Goal: Task Accomplishment & Management: Complete application form

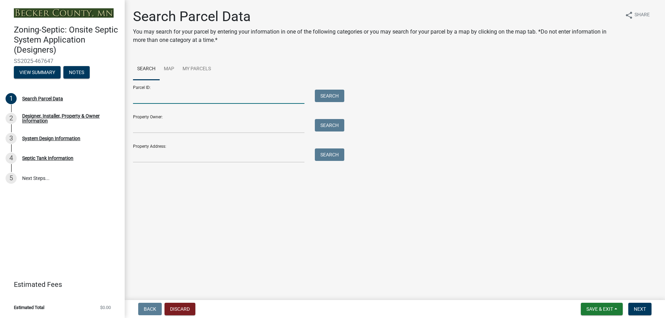
click at [162, 97] on input "Parcel ID:" at bounding box center [218, 97] width 171 height 14
paste input "080856000"
type input "080856000"
click at [333, 98] on button "Search" at bounding box center [329, 96] width 29 height 12
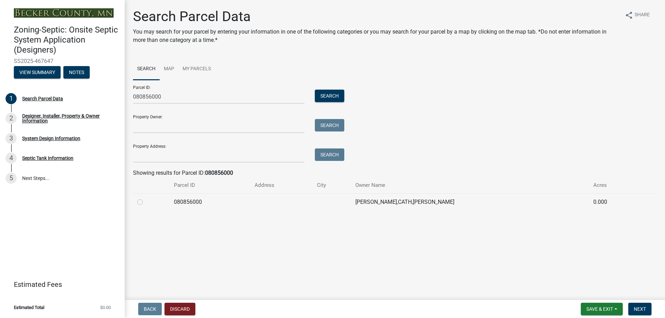
click at [145, 198] on label at bounding box center [145, 198] width 0 height 0
click at [145, 203] on input "radio" at bounding box center [147, 200] width 5 height 5
radio input "true"
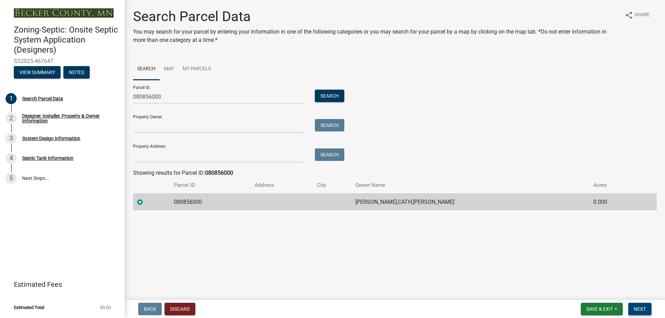
click at [636, 311] on span "Next" at bounding box center [640, 309] width 12 height 6
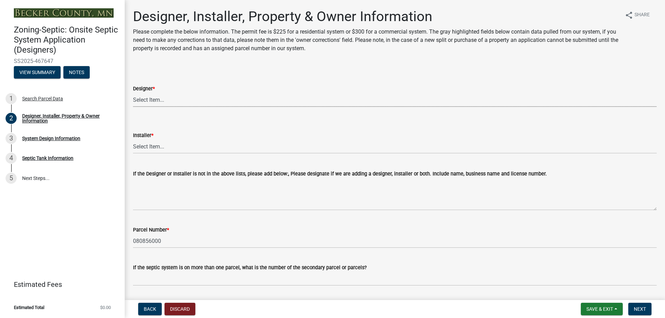
click at [152, 97] on select "Select Item... OTHER – Not listed (please add in next field and we will add to …" at bounding box center [394, 100] width 523 height 14
click at [133, 93] on select "Select Item... OTHER – Not listed (please add in next field and we will add to …" at bounding box center [394, 100] width 523 height 14
select select "addd515a-e427-4986-90b0-e79439bd77fc"
click at [163, 145] on select "Select Item... OTHER – Not listed (please add in next field and we will add to …" at bounding box center [394, 147] width 523 height 14
click at [133, 140] on select "Select Item... OTHER – Not listed (please add in next field and we will add to …" at bounding box center [394, 147] width 523 height 14
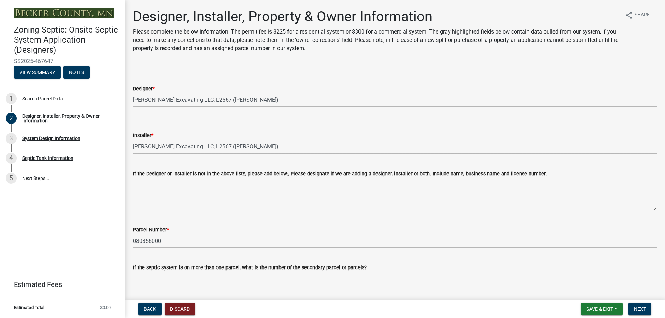
select select "aa72d6e2-cdab-4596-89a8-46c8d91eb51f"
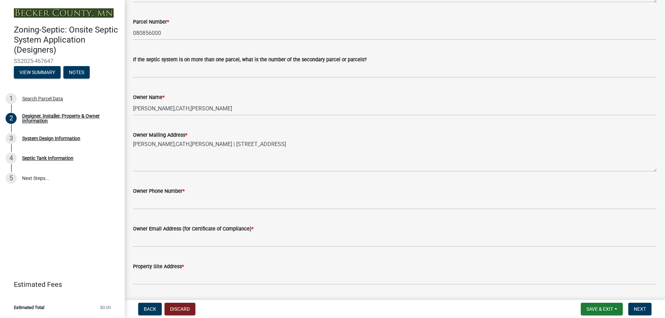
scroll to position [242, 0]
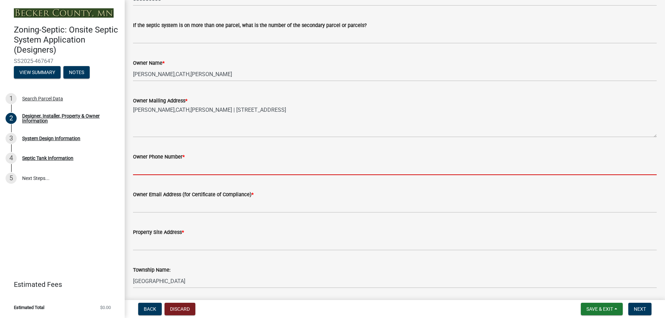
click at [158, 170] on input "Owner Phone Number *" at bounding box center [394, 168] width 523 height 14
type input "N/A"
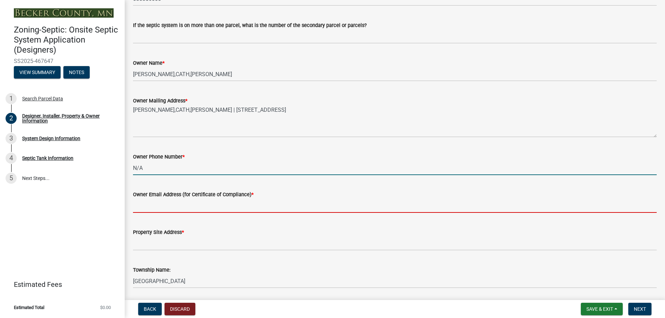
click at [164, 205] on input "Owner Email Address (for Certificate of Compliance) *" at bounding box center [394, 206] width 523 height 14
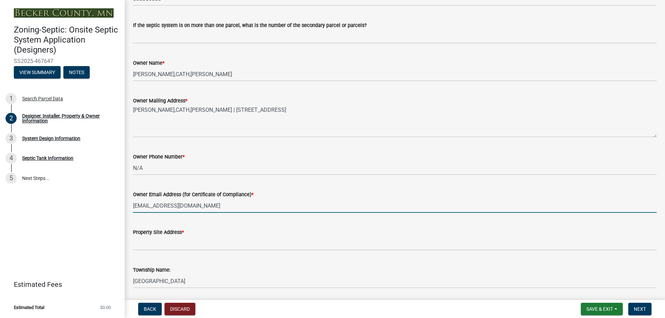
type input "[EMAIL_ADDRESS][DOMAIN_NAME]"
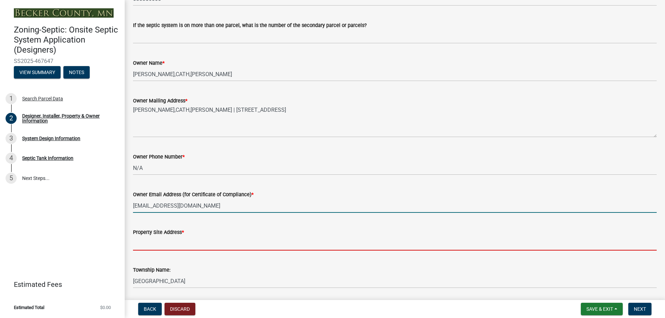
click at [153, 247] on input "Property Site Address *" at bounding box center [394, 243] width 523 height 14
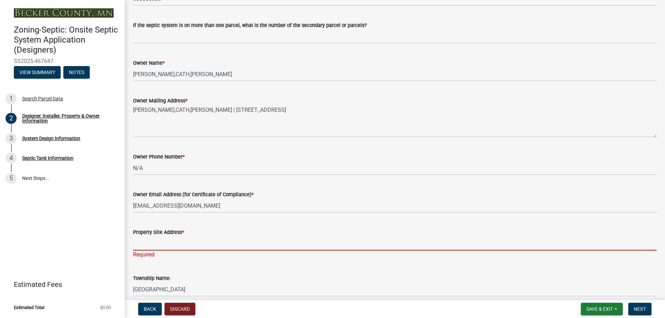
click at [143, 249] on input "Property Site Address *" at bounding box center [394, 243] width 523 height 14
paste input "25159 ENGLEWOOD DR"
type input "25159 ENGLEWOOD DR"
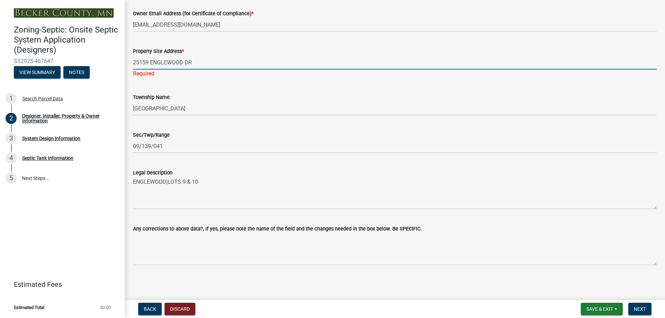
scroll to position [424, 0]
click at [641, 308] on span "Next" at bounding box center [640, 309] width 12 height 6
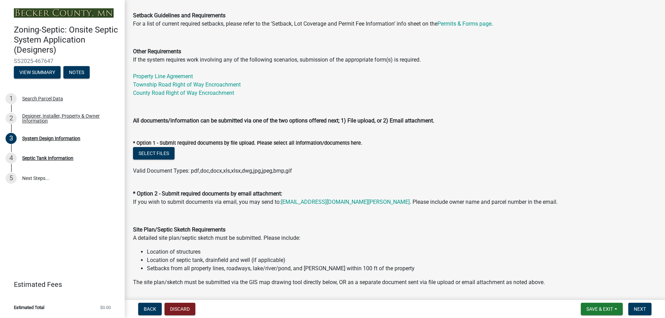
scroll to position [242, 0]
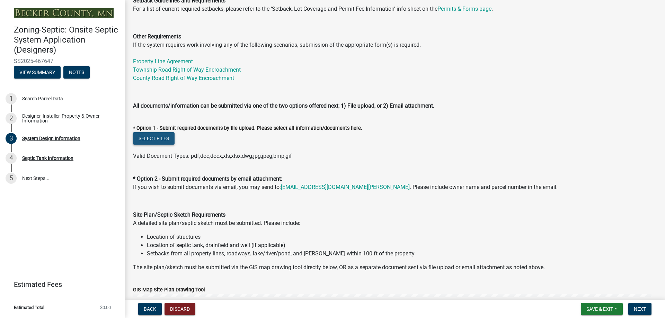
click at [148, 139] on button "Select files" at bounding box center [154, 138] width 42 height 12
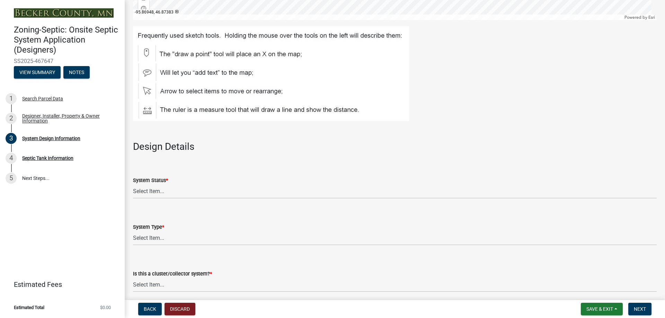
scroll to position [796, 0]
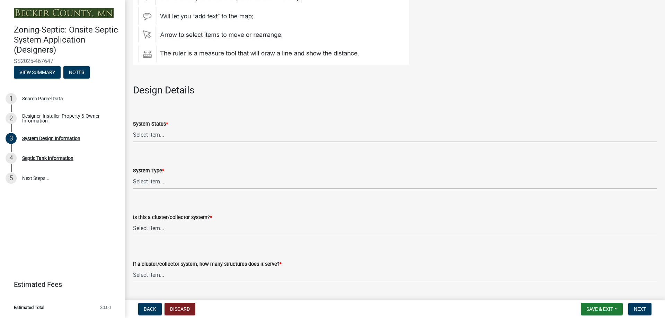
click at [169, 135] on select "Select Item... No Existing System Replacement System Failing System (Cesspool, …" at bounding box center [394, 135] width 523 height 14
click at [133, 128] on select "Select Item... No Existing System Replacement System Failing System (Cesspool, …" at bounding box center [394, 135] width 523 height 14
select select "8ba21533-2acf-4cc6-95e5-280e4aabd5a3"
click at [173, 182] on select "Select Item... Type I Type II Type III Type IV Type V" at bounding box center [394, 182] width 523 height 14
click at [133, 175] on select "Select Item... Type I Type II Type III Type IV Type V" at bounding box center [394, 182] width 523 height 14
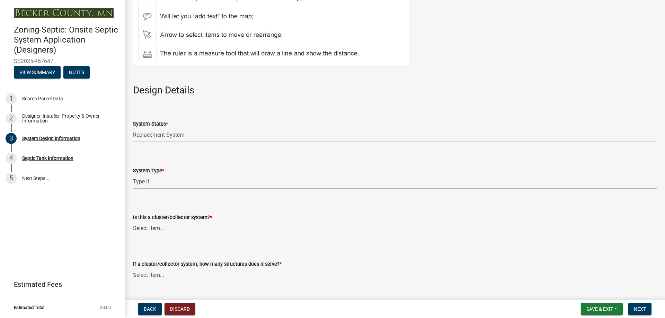
select select "d11049ea-91d0-42ef-8f23-5bc08afa6acf"
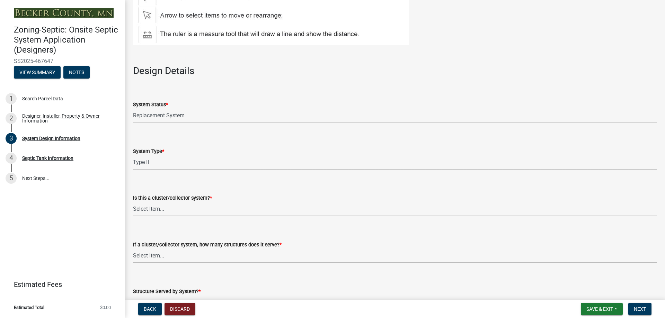
scroll to position [831, 0]
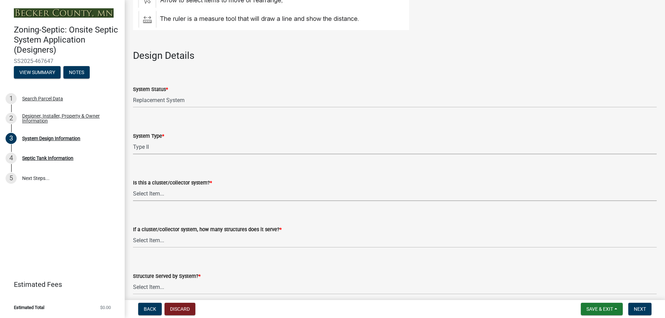
click at [161, 195] on select "Select Item... Yes No" at bounding box center [394, 194] width 523 height 14
click at [133, 187] on select "Select Item... Yes No" at bounding box center [394, 194] width 523 height 14
select select "011fbff4-a41d-4a75-9bd8-71c7e6c69e0d"
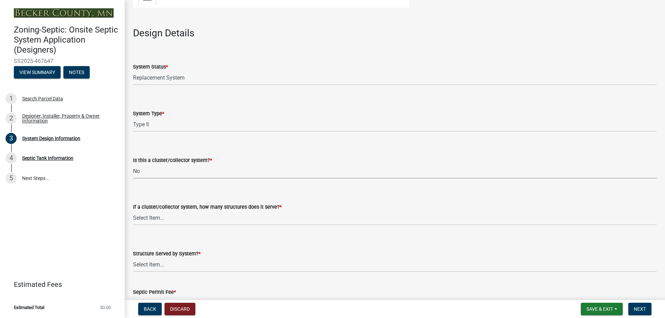
scroll to position [866, 0]
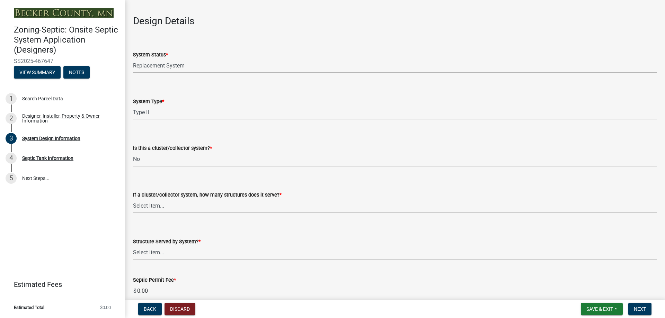
click at [162, 209] on select "Select Item... Not a cluster/collector system 1 2 3 4 5 6 7 8 9 10" at bounding box center [394, 206] width 523 height 14
click at [133, 199] on select "Select Item... Not a cluster/collector system 1 2 3 4 5 6 7 8 9 10" at bounding box center [394, 206] width 523 height 14
select select "85fdfef2-2683-4311-b5d5-5505f6411127"
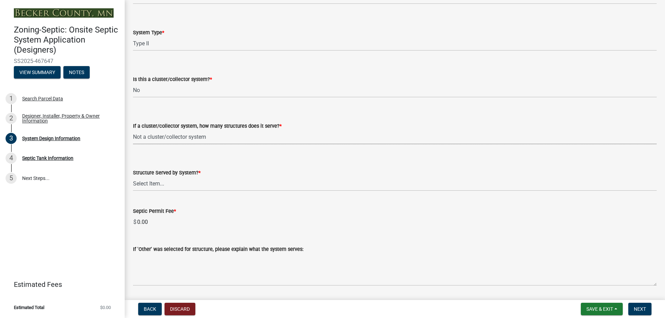
scroll to position [969, 0]
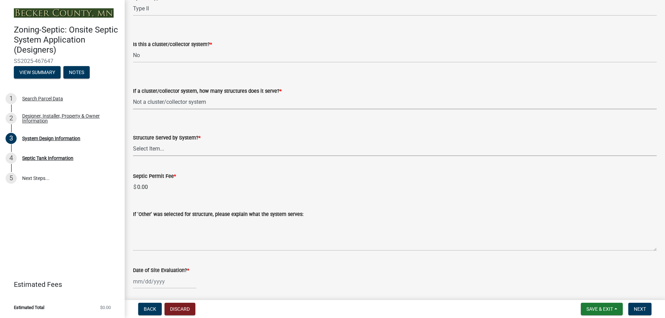
click at [158, 151] on select "Select Item... Commercial Resort Commercial - Non Resort Other Full-Time Dwelli…" at bounding box center [394, 149] width 523 height 14
click at [133, 142] on select "Select Item... Commercial Resort Commercial - Non Resort Other Full-Time Dwelli…" at bounding box center [394, 149] width 523 height 14
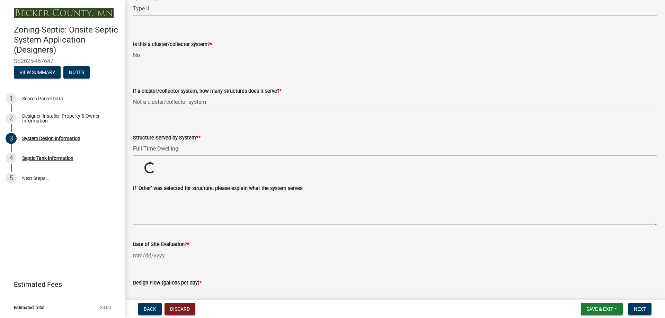
select select "d95a9312-c8a1-4ec7-8581-25dbcf440a1f"
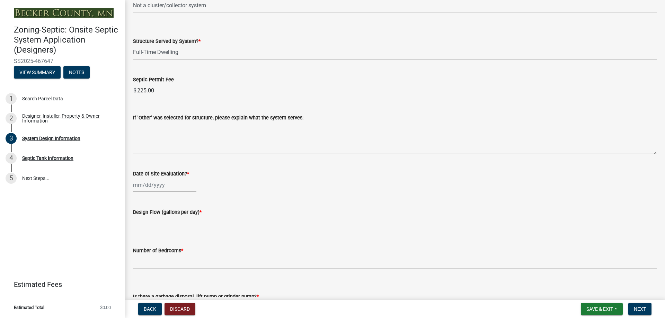
scroll to position [1073, 0]
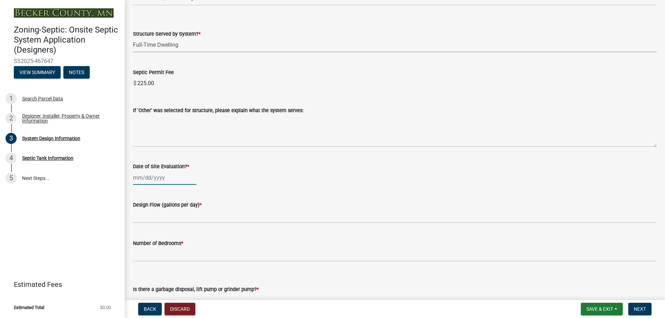
click at [171, 179] on div at bounding box center [164, 178] width 63 height 14
select select "8"
select select "2025"
click at [138, 191] on button "Previous month" at bounding box center [140, 192] width 8 height 11
select select "7"
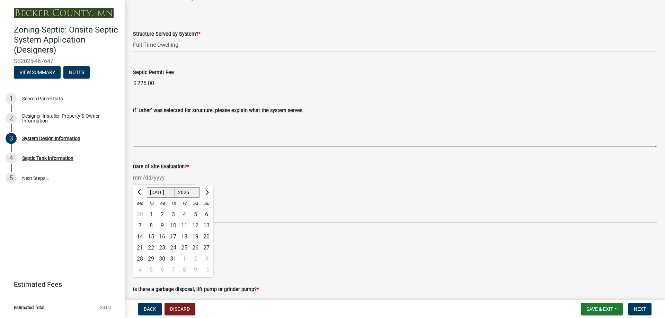
click at [197, 248] on div "26" at bounding box center [195, 247] width 11 height 11
type input "[DATE]"
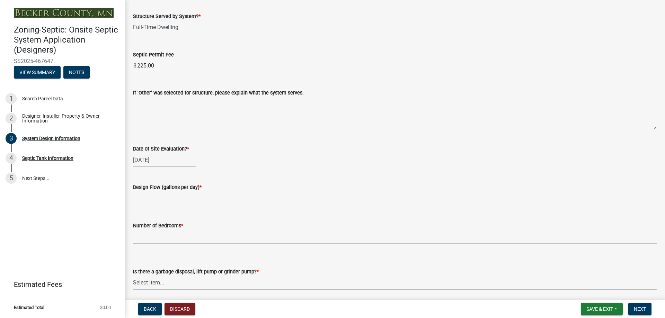
scroll to position [1108, 0]
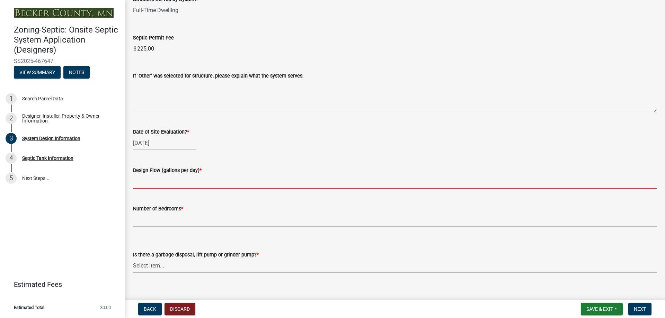
click at [150, 186] on input "text" at bounding box center [394, 181] width 523 height 14
type input "450"
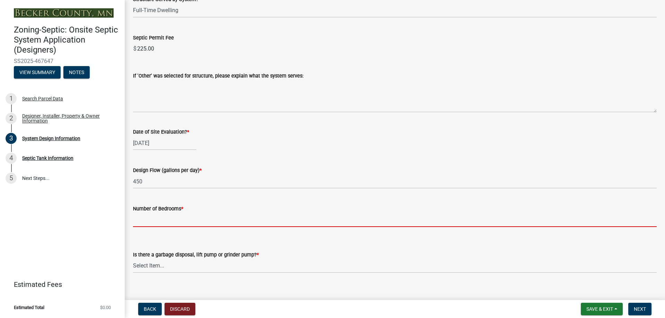
click at [171, 221] on input "Number of Bedrooms *" at bounding box center [394, 220] width 523 height 14
type input "3"
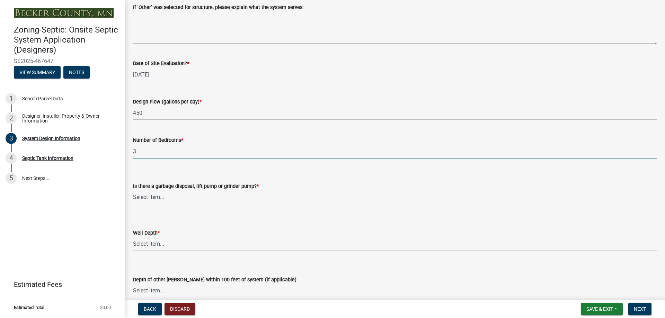
scroll to position [1177, 0]
click at [168, 196] on select "Select Item... Yes No" at bounding box center [394, 197] width 523 height 14
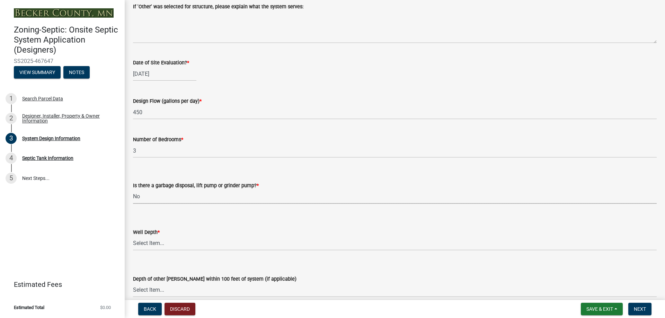
click at [133, 190] on select "Select Item... Yes No" at bounding box center [394, 197] width 523 height 14
select select "ba735beb-519e-40f0-ae20-62d65fc4c46b"
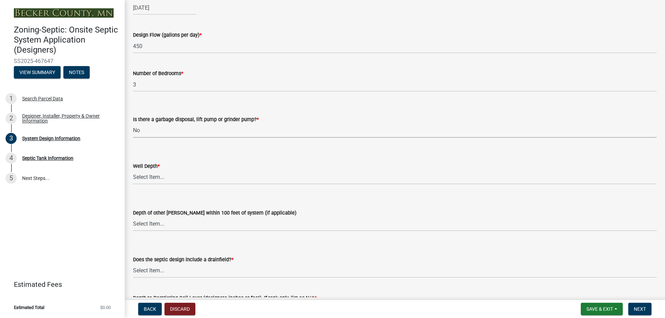
scroll to position [1246, 0]
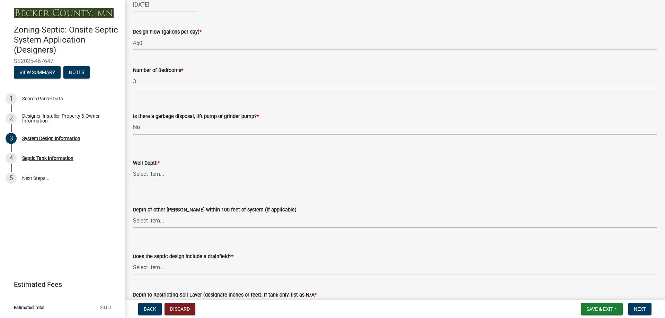
click at [156, 175] on select "Select Item... Deep Well Shallow Well Well not yet installed - To be drilled No…" at bounding box center [394, 174] width 523 height 14
click at [133, 167] on select "Select Item... Deep Well Shallow Well Well not yet installed - To be drilled No…" at bounding box center [394, 174] width 523 height 14
select select "ef698bf5-6172-44c1-9ffb-522c07469aed"
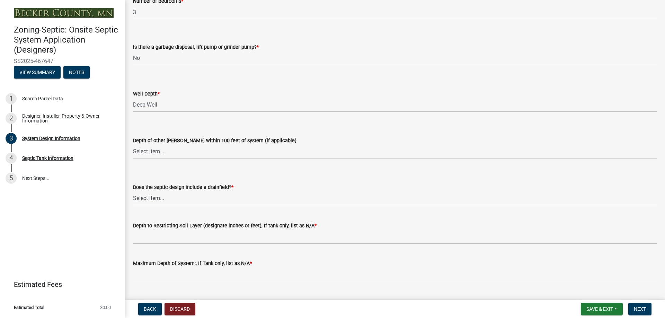
scroll to position [1333, 0]
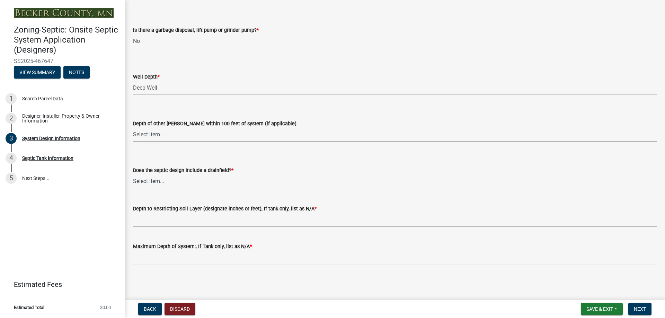
drag, startPoint x: 154, startPoint y: 132, endPoint x: 156, endPoint y: 135, distance: 3.7
click at [154, 132] on select "Select Item... Deep Well Shallow Well No other [PERSON_NAME]" at bounding box center [394, 135] width 523 height 14
click at [133, 128] on select "Select Item... Deep Well Shallow Well No other [PERSON_NAME]" at bounding box center [394, 135] width 523 height 14
select select "a2b5ca25-65b1-425d-82c5-8881ea380237"
click at [167, 182] on select "Select Item... Yes No Existing - COC must by submitted" at bounding box center [394, 181] width 523 height 14
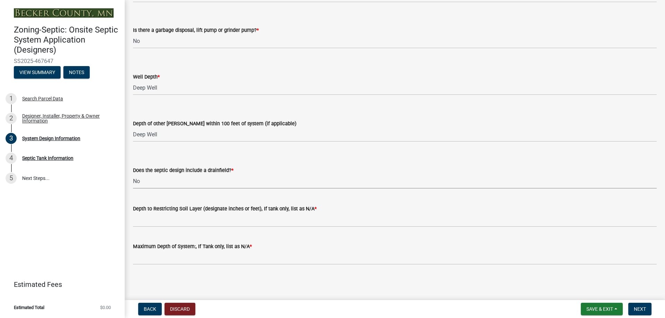
click at [133, 174] on select "Select Item... Yes No Existing - COC must by submitted" at bounding box center [394, 181] width 523 height 14
select select "1beac6bb-92f1-48fc-a43d-dd4fbc824110"
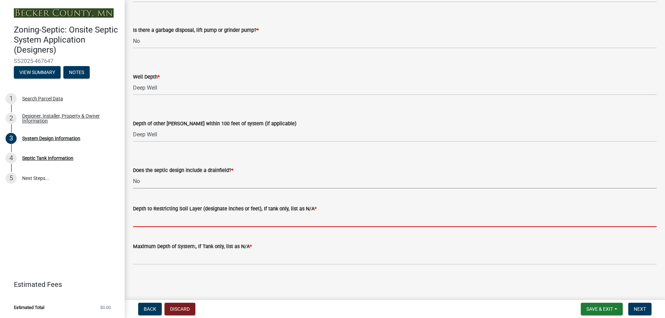
click at [167, 224] on input "Depth to Restricting Soil Layer (designate inches or feet), If tank only, list …" at bounding box center [394, 220] width 523 height 14
type input "N/A"
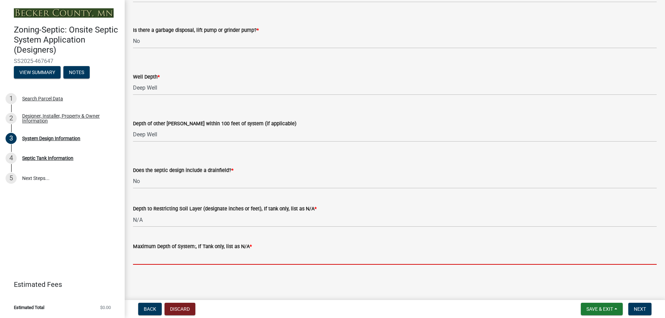
click at [177, 260] on input "Maximum Depth of System:, If Tank only, list as N/A *" at bounding box center [394, 258] width 523 height 14
type input "N/A"
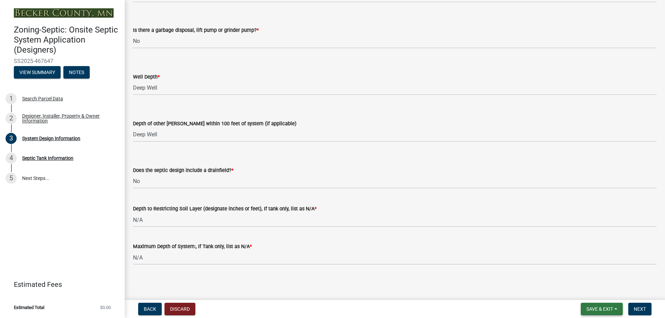
click at [597, 311] on span "Save & Exit" at bounding box center [599, 309] width 27 height 6
click at [587, 276] on button "Save" at bounding box center [594, 274] width 55 height 17
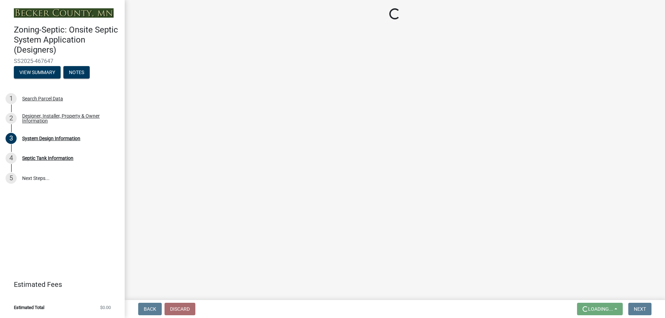
scroll to position [0, 0]
select select "8ba21533-2acf-4cc6-95e5-280e4aabd5a3"
select select "d11049ea-91d0-42ef-8f23-5bc08afa6acf"
select select "011fbff4-a41d-4a75-9bd8-71c7e6c69e0d"
select select "85fdfef2-2683-4311-b5d5-5505f6411127"
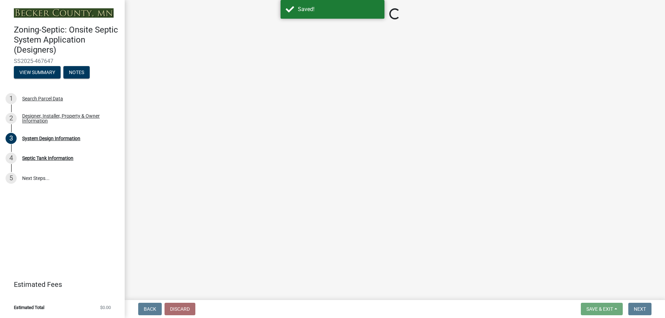
select select "d95a9312-c8a1-4ec7-8581-25dbcf440a1f"
select select "ba735beb-519e-40f0-ae20-62d65fc4c46b"
select select "ef698bf5-6172-44c1-9ffb-522c07469aed"
select select "a2b5ca25-65b1-425d-82c5-8881ea380237"
select select "1beac6bb-92f1-48fc-a43d-dd4fbc824110"
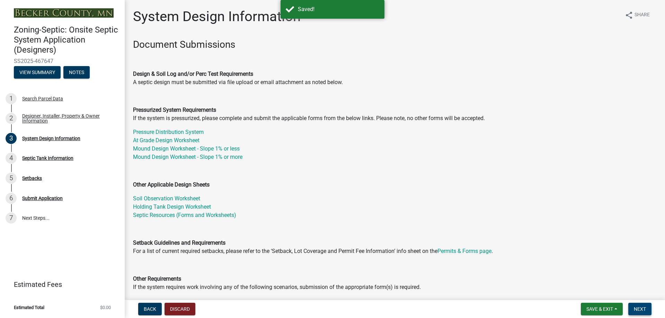
click at [638, 305] on button "Next" at bounding box center [639, 309] width 23 height 12
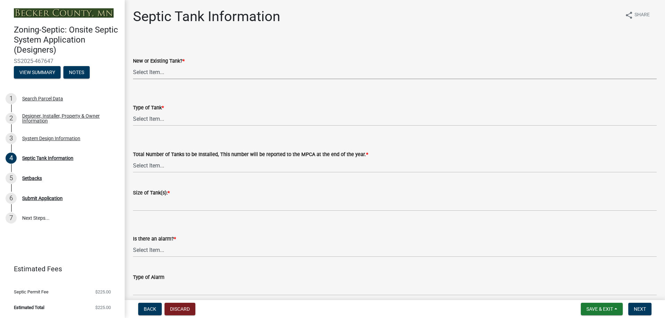
click at [142, 71] on select "Select Item... New Existing Both -New and Existing Tank" at bounding box center [394, 72] width 523 height 14
click at [133, 65] on select "Select Item... New Existing Both -New and Existing Tank" at bounding box center [394, 72] width 523 height 14
select select "f9fbe67c-c1cf-4a63-8ad4-799ce56b7f21"
click at [159, 119] on select "Select Item... Single Septic Tank Compartmented Tank Single Tank plus Compartme…" at bounding box center [394, 119] width 523 height 14
click at [133, 112] on select "Select Item... Single Septic Tank Compartmented Tank Single Tank plus Compartme…" at bounding box center [394, 119] width 523 height 14
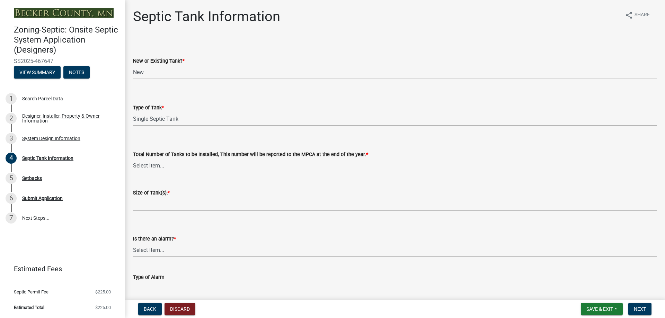
select select "755580e7-6a23-4f31-b987-1fba436fc27e"
click at [176, 168] on select "Select Item... 0 1 2 3 4" at bounding box center [394, 166] width 523 height 14
click at [133, 159] on select "Select Item... 0 1 2 3 4" at bounding box center [394, 166] width 523 height 14
select select "52556460-45fa-4026-a6c2-c70bb0823cb5"
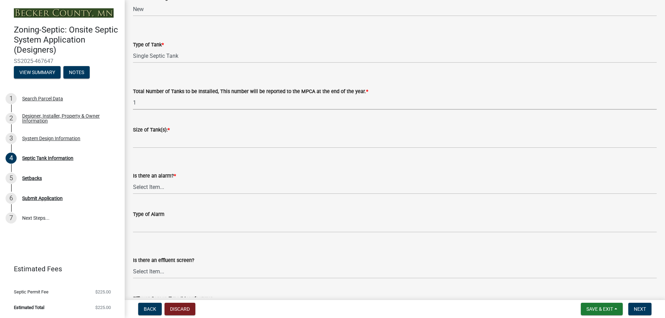
scroll to position [69, 0]
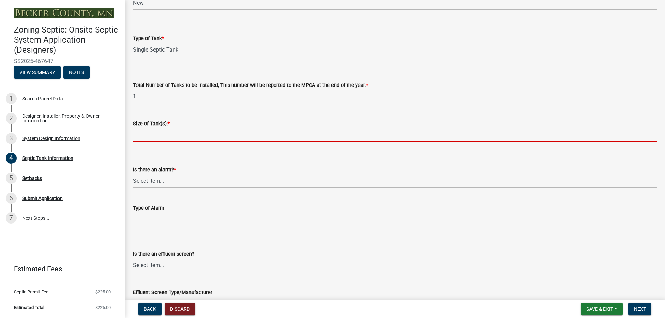
click at [159, 134] on input "Size of Tank(s): *" at bounding box center [394, 135] width 523 height 14
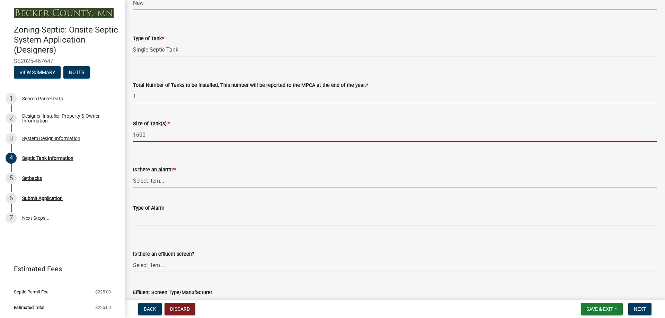
type input "1600"
click at [216, 155] on div "Is there an alarm? * Select Item... Yes No" at bounding box center [394, 167] width 523 height 41
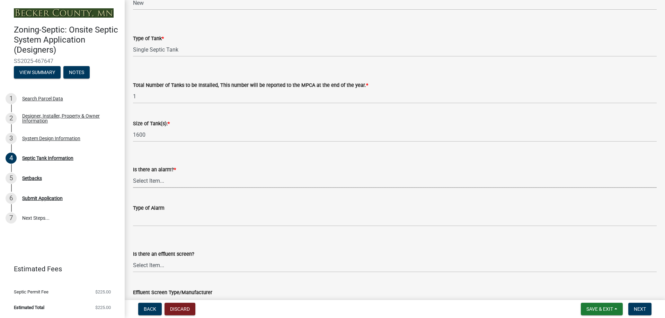
click at [151, 183] on select "Select Item... Yes No" at bounding box center [394, 181] width 523 height 14
click at [133, 174] on select "Select Item... Yes No" at bounding box center [394, 181] width 523 height 14
select select "c84d9e4c-2287-4d2e-9ef7-9874a7456ee3"
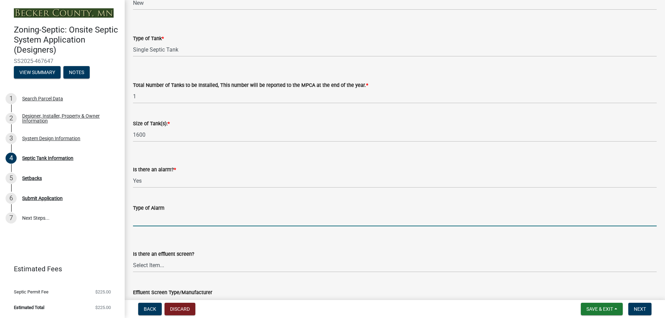
click at [156, 218] on input "Type of Alarm" at bounding box center [394, 219] width 523 height 14
type input "Manual"
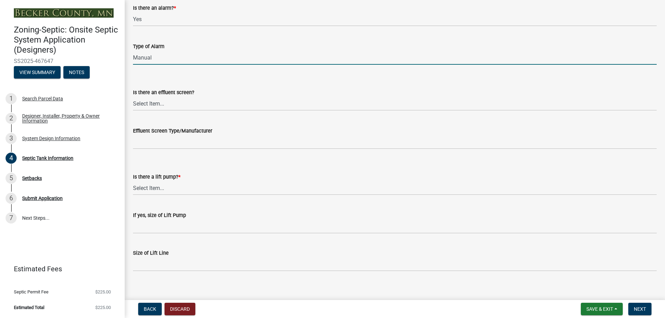
scroll to position [238, 0]
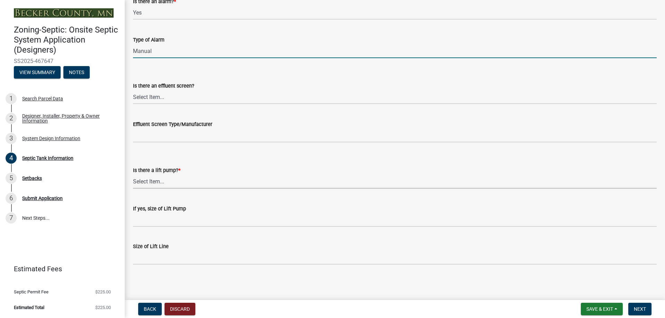
click at [160, 184] on select "Select Item... Yes No" at bounding box center [394, 181] width 523 height 14
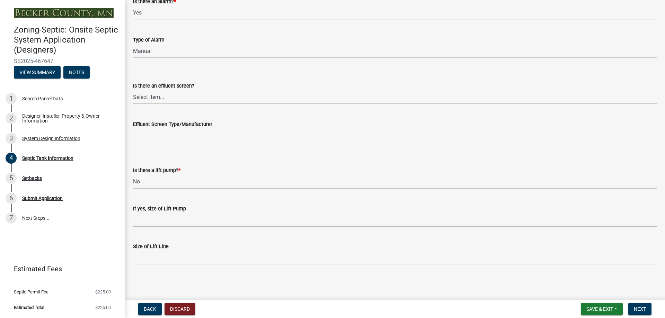
click at [133, 174] on select "Select Item... Yes No" at bounding box center [394, 181] width 523 height 14
select select "ba43cfd8-3223-4e93-a41d-8bc71aa45820"
click at [643, 312] on span "Next" at bounding box center [640, 309] width 12 height 6
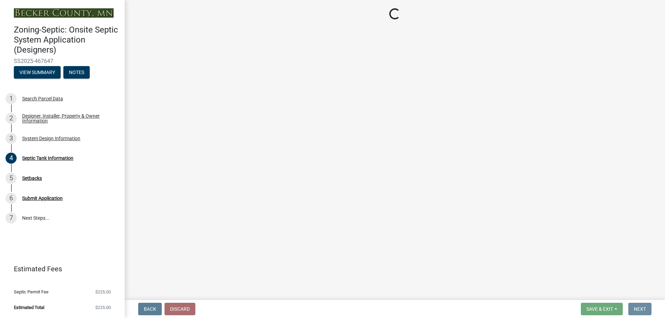
scroll to position [0, 0]
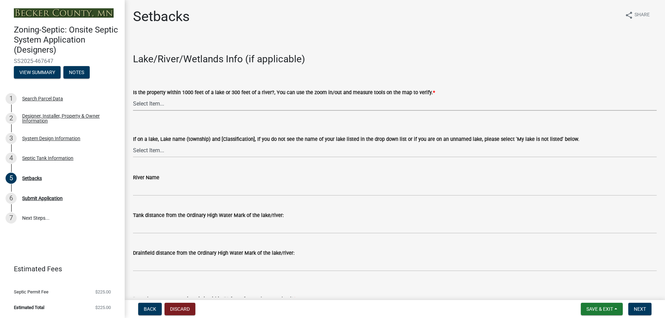
click at [199, 105] on select "Select Item... Yes No" at bounding box center [394, 104] width 523 height 14
click at [133, 97] on select "Select Item... Yes No" at bounding box center [394, 104] width 523 height 14
select select "c245ec0d-8d6f-4710-ab2b-b3aa70611708"
click at [160, 151] on select "Select Item... [GEOGRAPHIC_DATA] is not listed below [GEOGRAPHIC_DATA] ([GEOGRA…" at bounding box center [394, 150] width 523 height 14
click at [133, 143] on select "Select Item... [GEOGRAPHIC_DATA] is not listed below [GEOGRAPHIC_DATA] ([GEOGRA…" at bounding box center [394, 150] width 523 height 14
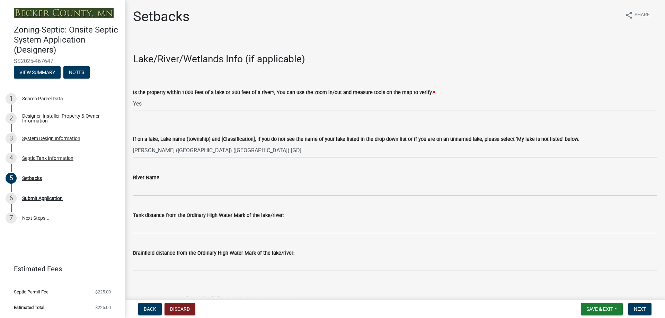
select select "3904f8ee-c865-40d4-ba1b-21116c355139"
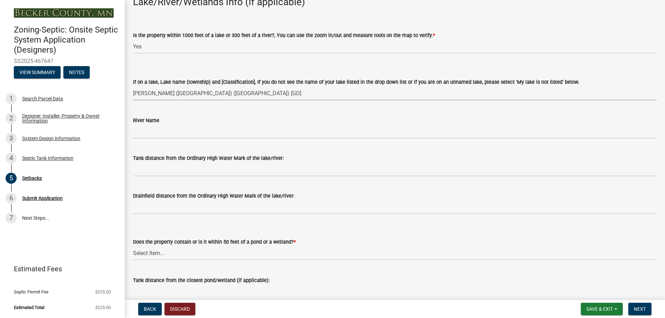
scroll to position [69, 0]
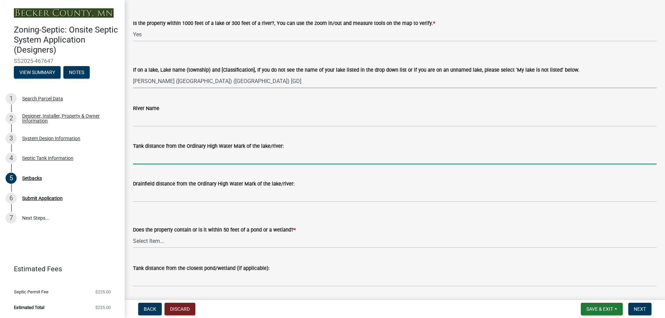
click at [164, 157] on input "Tank distance from the Ordinary High Water Mark of the lake/river:" at bounding box center [394, 157] width 523 height 14
type input "100+"
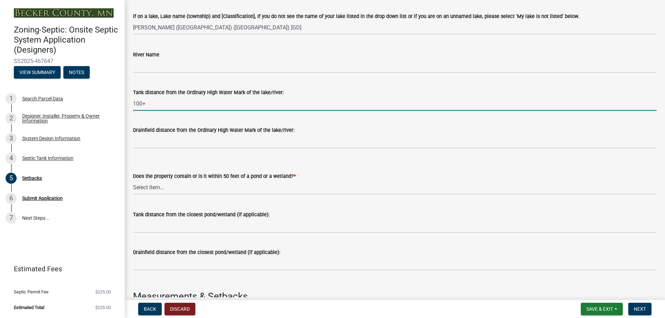
scroll to position [138, 0]
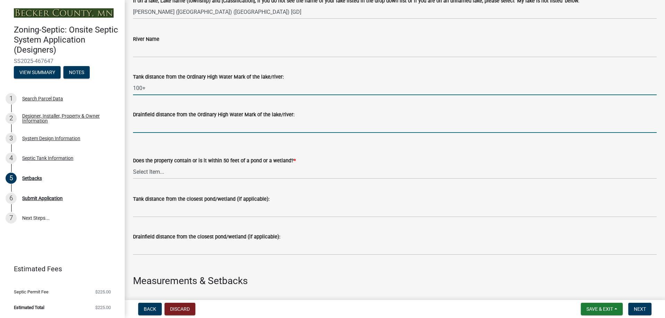
click at [150, 125] on input "Drainfield distance from the Ordinary High Water Mark of the lake/river:" at bounding box center [394, 126] width 523 height 14
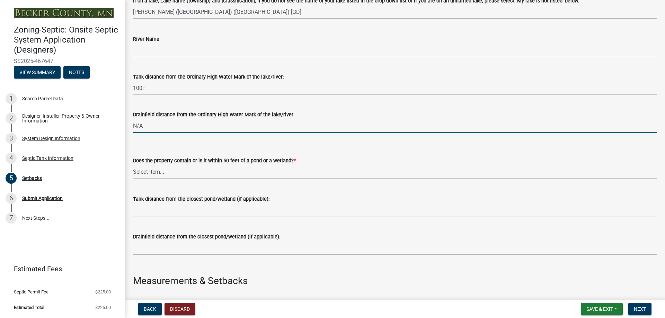
type input "N/A"
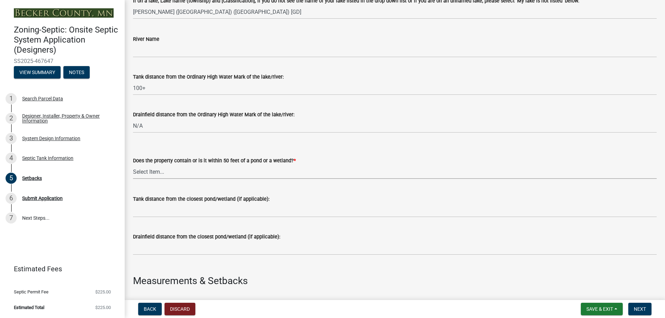
click at [182, 171] on select "Select Item... Yes No" at bounding box center [394, 172] width 523 height 14
click at [133, 165] on select "Select Item... Yes No" at bounding box center [394, 172] width 523 height 14
select select "23044af5-43bb-4cf5-8aef-2716db2ce5fc"
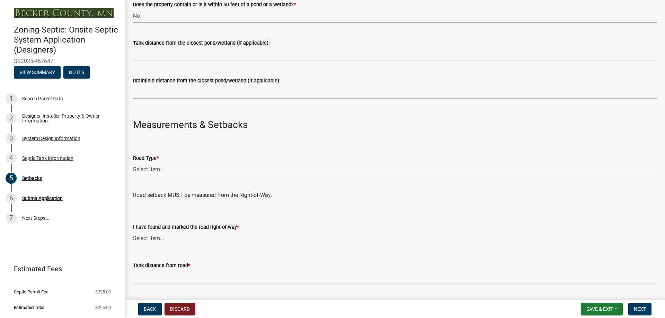
scroll to position [312, 0]
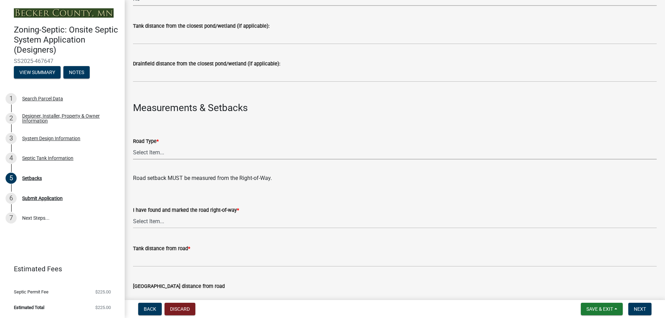
click at [171, 153] on select "Select Item... State County Public / Township Private Easement [GEOGRAPHIC_DATA]" at bounding box center [394, 152] width 523 height 14
click at [133, 145] on select "Select Item... State County Public / Township Private Easement [GEOGRAPHIC_DATA]" at bounding box center [394, 152] width 523 height 14
select select "21af9b93-f494-48c6-91ae-235d36c6c939"
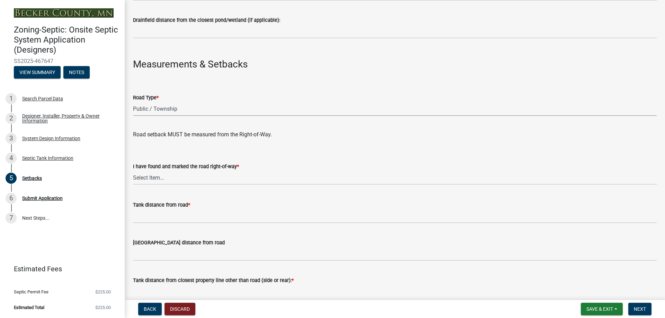
scroll to position [381, 0]
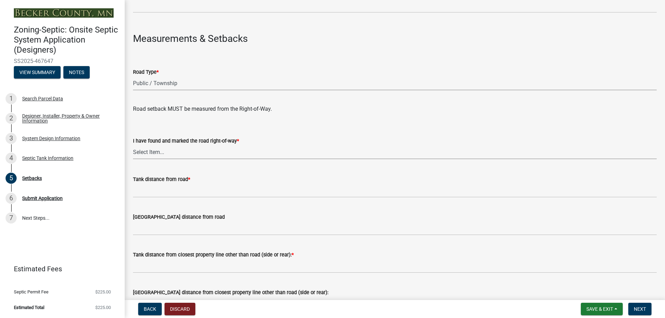
click at [161, 151] on select "Select Item... Yes No" at bounding box center [394, 152] width 523 height 14
click at [133, 145] on select "Select Item... Yes No" at bounding box center [394, 152] width 523 height 14
select select "2c0c9673-cfd8-4d5e-8ea6-73593e257713"
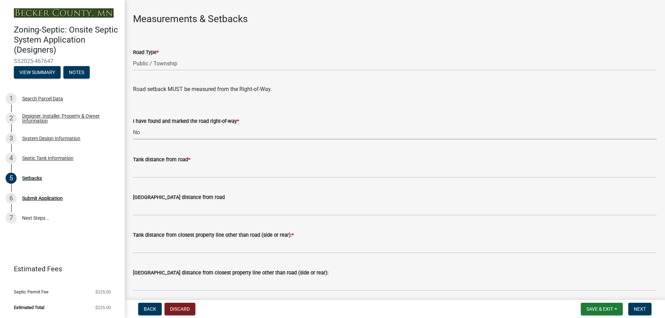
scroll to position [415, 0]
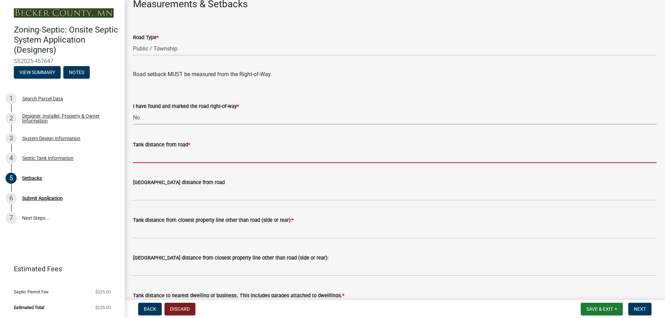
click at [164, 157] on input "Tank distance from road *" at bounding box center [394, 156] width 523 height 14
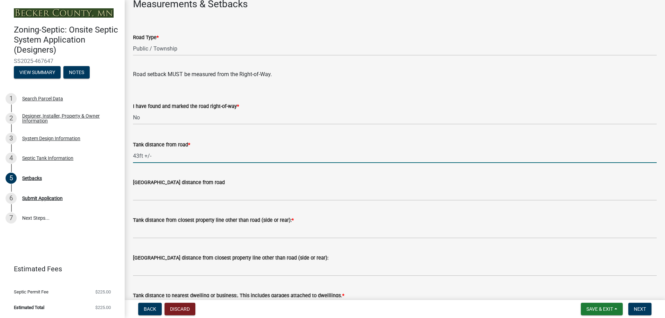
click at [160, 157] on input "43ft +/-" at bounding box center [394, 156] width 523 height 14
type input "43ft +"
click at [237, 181] on div "[GEOGRAPHIC_DATA] distance from road" at bounding box center [394, 182] width 523 height 8
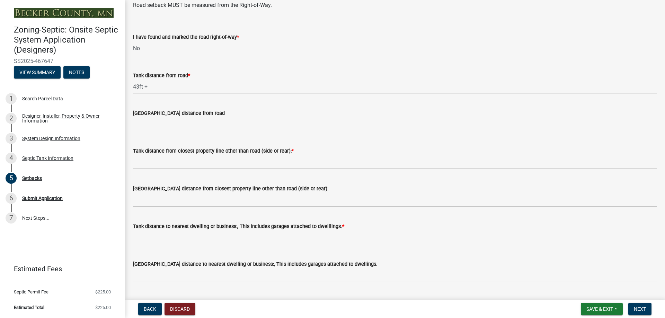
scroll to position [519, 0]
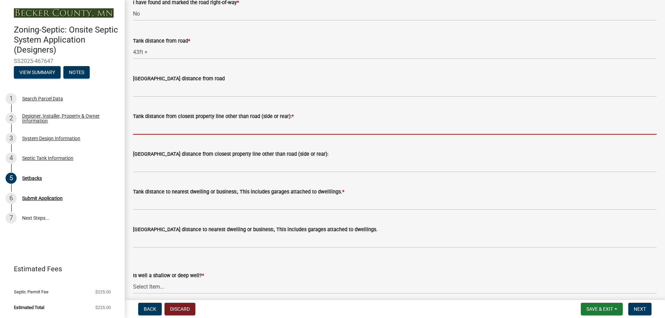
click at [172, 128] on input "Tank distance from closest property line other than road (side or rear): *" at bounding box center [394, 127] width 523 height 14
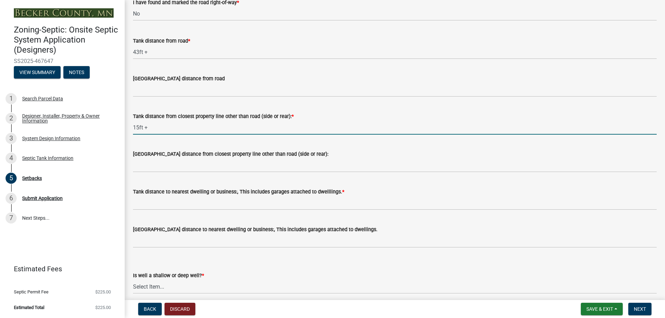
type input "15ft +"
click at [282, 144] on div "[GEOGRAPHIC_DATA] distance from closest property line other than road (side or …" at bounding box center [394, 156] width 523 height 32
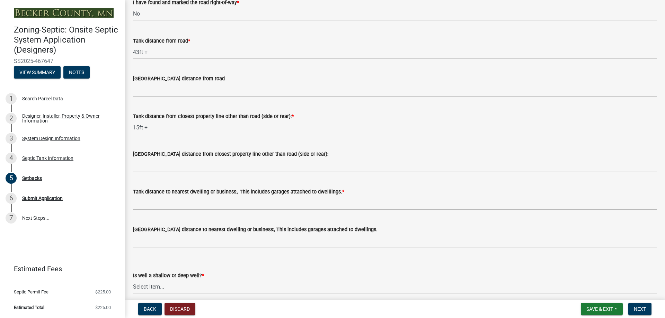
scroll to position [554, 0]
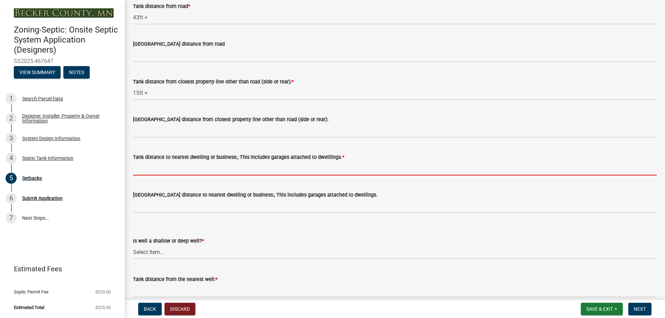
click at [200, 169] on input "Tank distance to nearest dwelling or business:, This includes garages attached …" at bounding box center [394, 168] width 523 height 14
type input "10ft+"
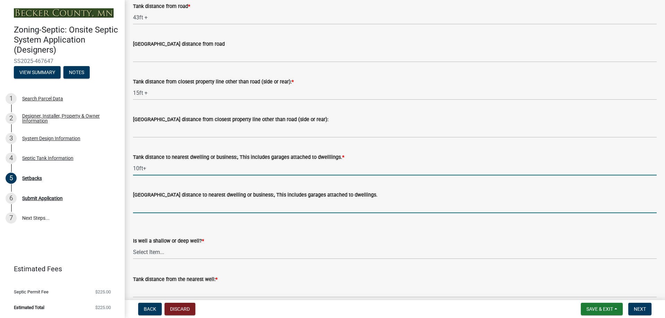
click at [367, 203] on input "[GEOGRAPHIC_DATA] distance to nearest dwelling or business:, This includes gara…" at bounding box center [394, 206] width 523 height 14
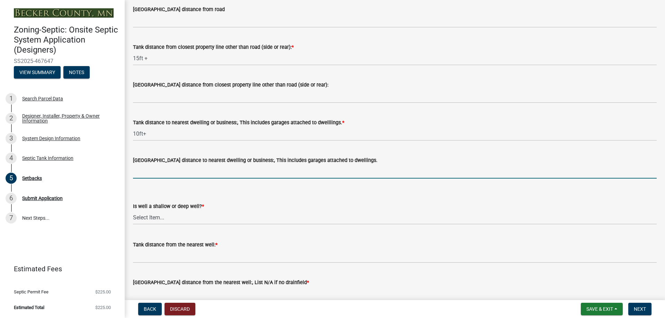
scroll to position [623, 0]
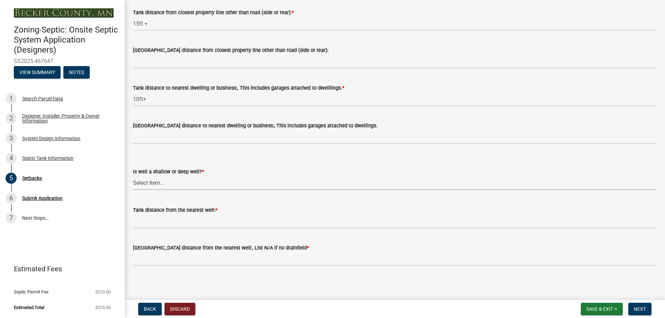
click at [168, 184] on select "Select Item... Deep Well Shallow Well No Well - Connected or to be connected to…" at bounding box center [394, 183] width 523 height 14
click at [133, 176] on select "Select Item... Deep Well Shallow Well No Well - Connected or to be connected to…" at bounding box center [394, 183] width 523 height 14
select select "cf78f1da-f066-4305-88a2-864abad1fa52"
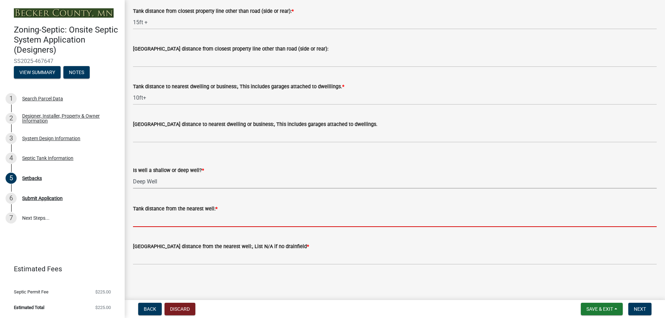
click at [190, 221] on input "Tank distance from the nearest well: *" at bounding box center [394, 220] width 523 height 14
type input "50ft+"
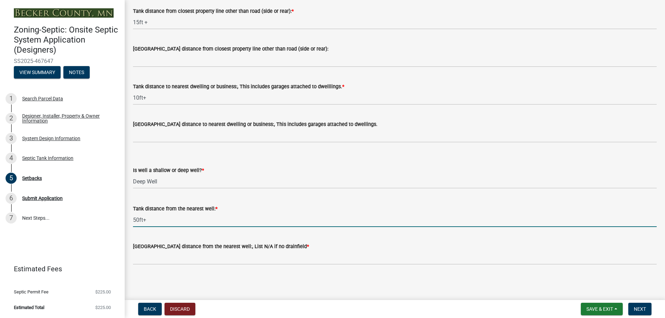
click at [328, 239] on div "[GEOGRAPHIC_DATA] distance from the nearest well:, List N/A if no drainfield *" at bounding box center [394, 249] width 523 height 32
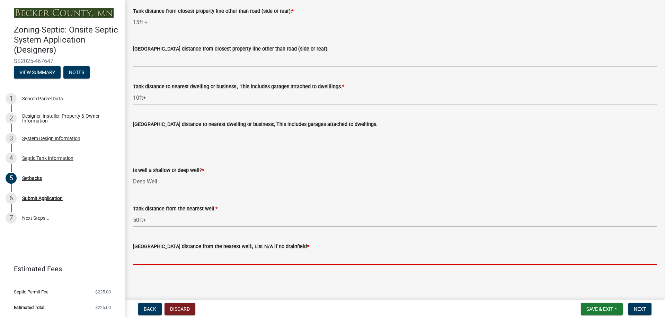
click at [198, 258] on input "[GEOGRAPHIC_DATA] distance from the nearest well:, List N/A if no drainfield *" at bounding box center [394, 258] width 523 height 14
type input "N/A"
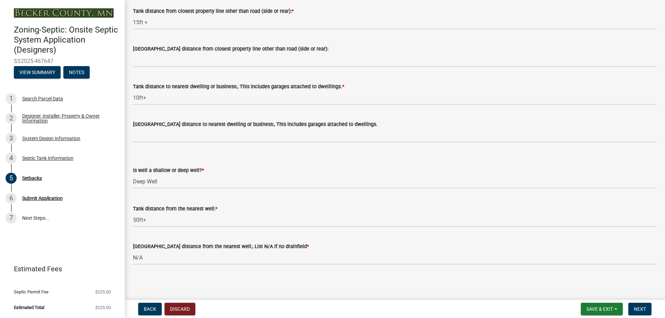
click at [305, 283] on main "Setbacks share Share Lake/River/Wetlands Info (if applicable) Is the property w…" at bounding box center [395, 148] width 540 height 297
click at [480, 288] on main "Setbacks share Share Lake/River/Wetlands Info (if applicable) Is the property w…" at bounding box center [395, 148] width 540 height 297
click at [644, 307] on span "Next" at bounding box center [640, 309] width 12 height 6
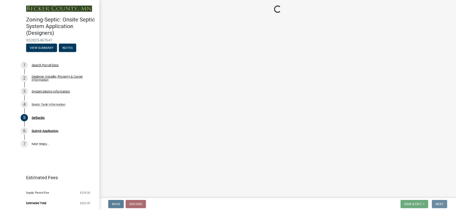
scroll to position [0, 0]
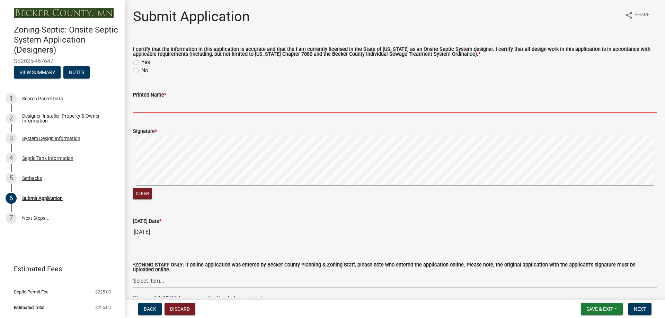
click at [159, 108] on input "Printed Name *" at bounding box center [394, 106] width 523 height 14
type input "[PERSON_NAME]"
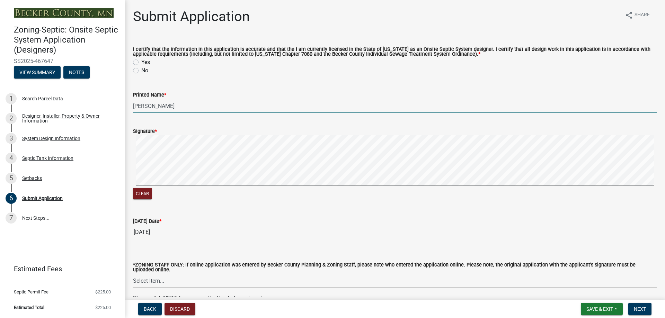
click at [141, 62] on label "Yes" at bounding box center [145, 62] width 9 height 8
click at [141, 62] on input "Yes" at bounding box center [143, 60] width 5 height 5
radio input "true"
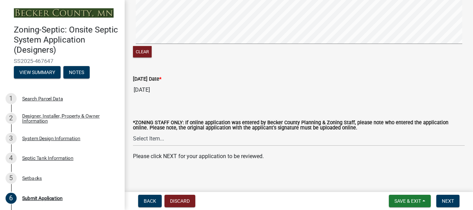
scroll to position [152, 0]
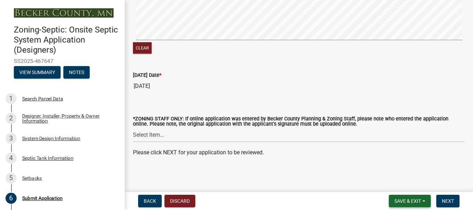
click at [411, 199] on span "Save & Exit" at bounding box center [407, 201] width 27 height 6
click at [387, 165] on button "Save" at bounding box center [402, 166] width 55 height 17
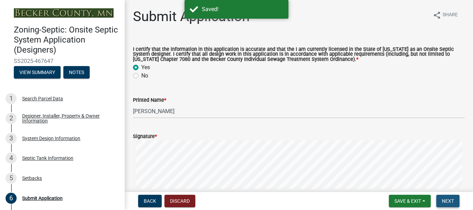
click at [449, 203] on span "Next" at bounding box center [448, 201] width 12 height 6
